Goal: Check status: Check status

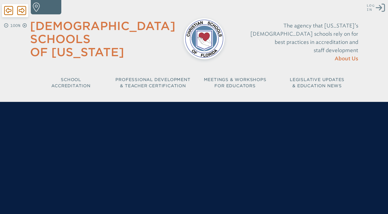
click at [381, 9] on icon "Log in or Create Account" at bounding box center [380, 7] width 9 height 9
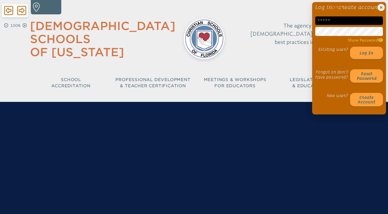
click at [356, 25] on input "email" at bounding box center [349, 20] width 68 height 8
type input "**********"
click at [306, 38] on div "**********" at bounding box center [194, 47] width 388 height 94
click at [295, 102] on div at bounding box center [194, 166] width 388 height 129
click at [366, 57] on button "Log in" at bounding box center [366, 53] width 33 height 12
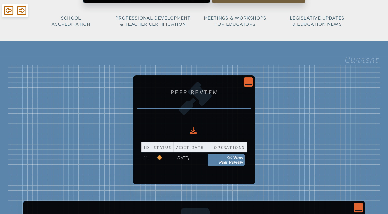
scroll to position [26, 0]
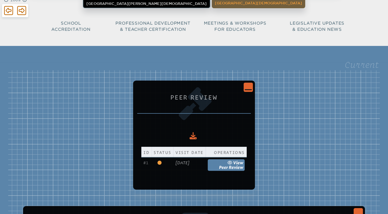
click at [252, 86] on icon "Close Console" at bounding box center [248, 86] width 7 height 7
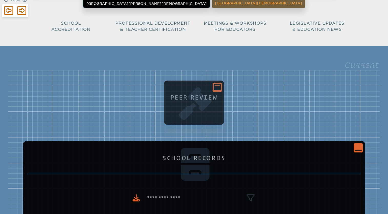
click at [217, 88] on icon at bounding box center [217, 87] width 7 height 6
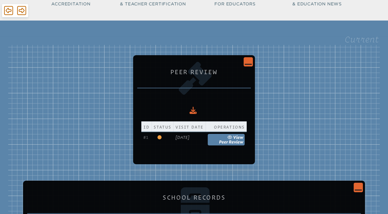
scroll to position [51, 0]
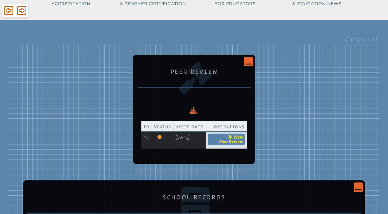
click at [232, 144] on link "view Peer Review" at bounding box center [226, 139] width 37 height 12
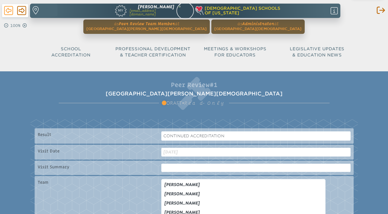
click at [12, 13] on icon at bounding box center [8, 10] width 9 height 10
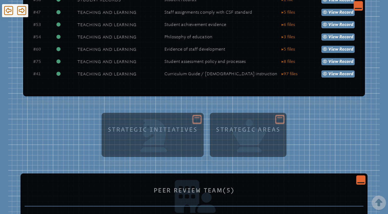
scroll to position [821, 0]
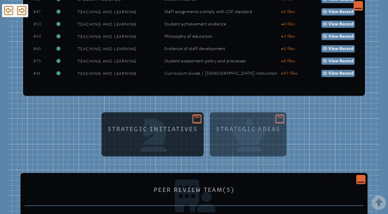
click at [199, 117] on icon at bounding box center [196, 118] width 7 height 7
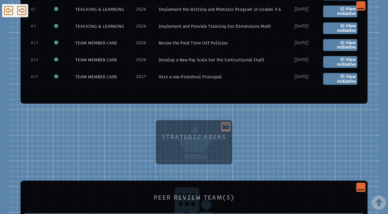
scroll to position [1463, 0]
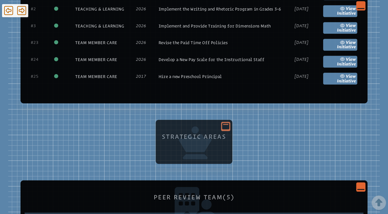
click at [222, 124] on div at bounding box center [225, 126] width 9 height 9
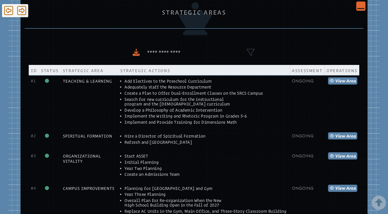
scroll to position [1586, 0]
